Goal: Task Accomplishment & Management: Manage account settings

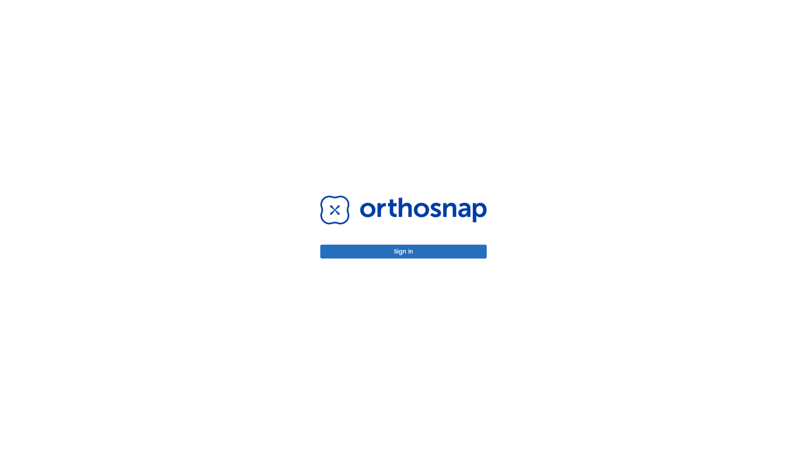
click at [404, 251] on button "Sign in" at bounding box center [403, 252] width 166 height 14
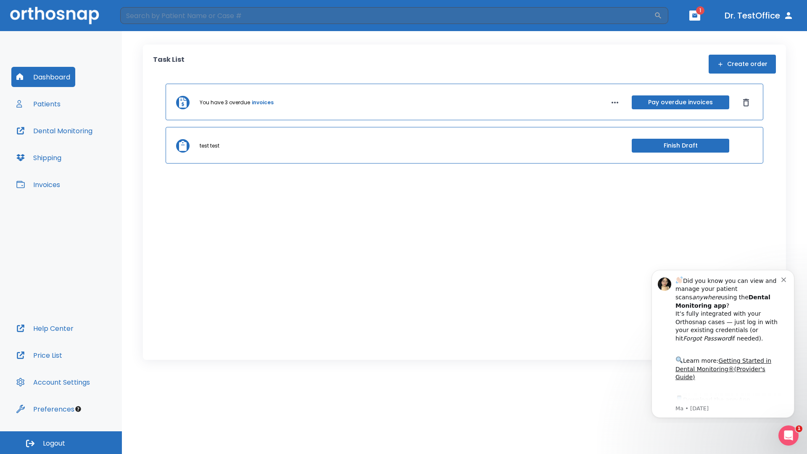
click at [61, 443] on span "Logout" at bounding box center [54, 443] width 22 height 9
